Goal: Navigation & Orientation: Find specific page/section

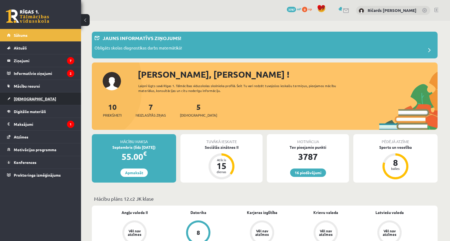
click at [27, 97] on span "[DEMOGRAPHIC_DATA]" at bounding box center [35, 98] width 42 height 5
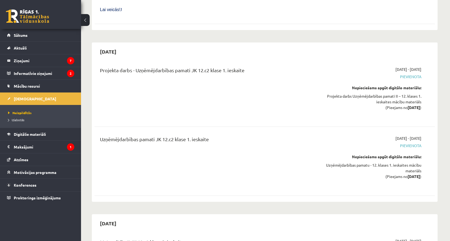
scroll to position [1090, 0]
click at [411, 73] on span "Pievienota" at bounding box center [371, 76] width 102 height 6
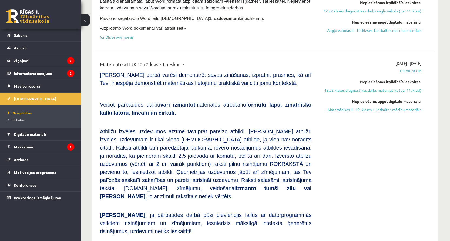
scroll to position [337, 0]
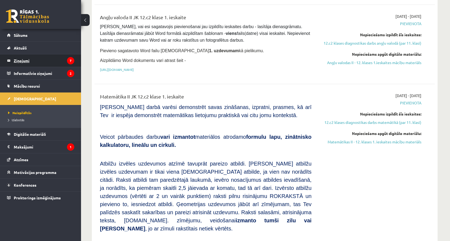
click at [24, 60] on legend "Ziņojumi 7" at bounding box center [44, 60] width 61 height 12
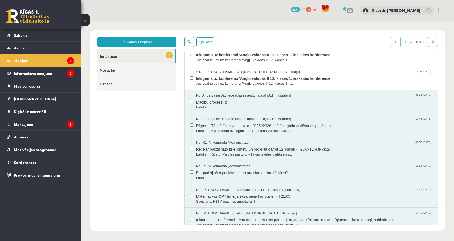
scroll to position [151, 0]
click at [308, 104] on span "Labdien!" at bounding box center [314, 106] width 236 height 5
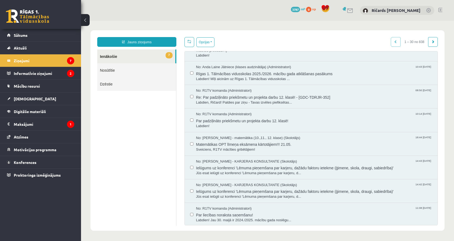
scroll to position [0, 0]
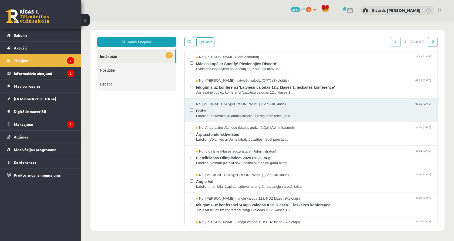
click at [32, 16] on link at bounding box center [27, 16] width 43 height 14
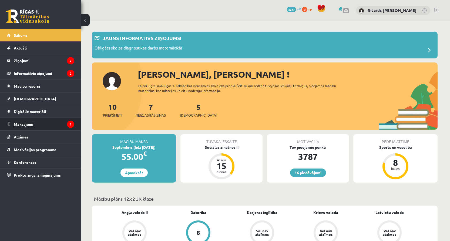
click at [26, 126] on legend "Maksājumi 1" at bounding box center [44, 124] width 61 height 12
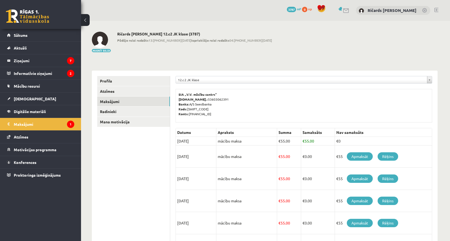
scroll to position [55, 0]
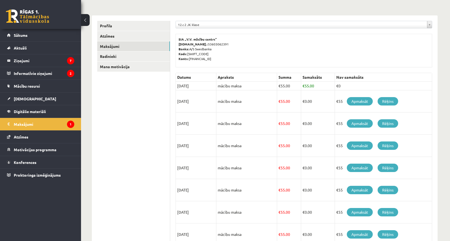
click at [350, 85] on td "€0" at bounding box center [383, 86] width 97 height 9
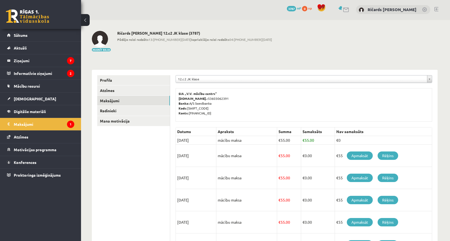
scroll to position [0, 0]
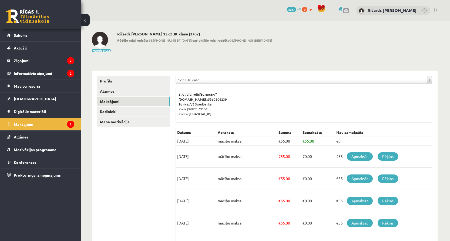
click at [28, 16] on link at bounding box center [27, 16] width 43 height 14
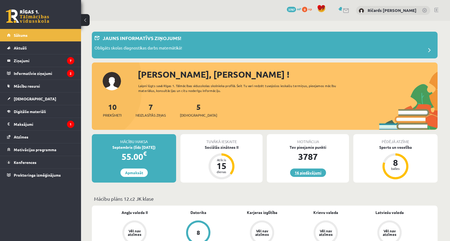
click at [310, 171] on link "16 piedāvājumi" at bounding box center [308, 172] width 36 height 8
